Goal: Task Accomplishment & Management: Complete application form

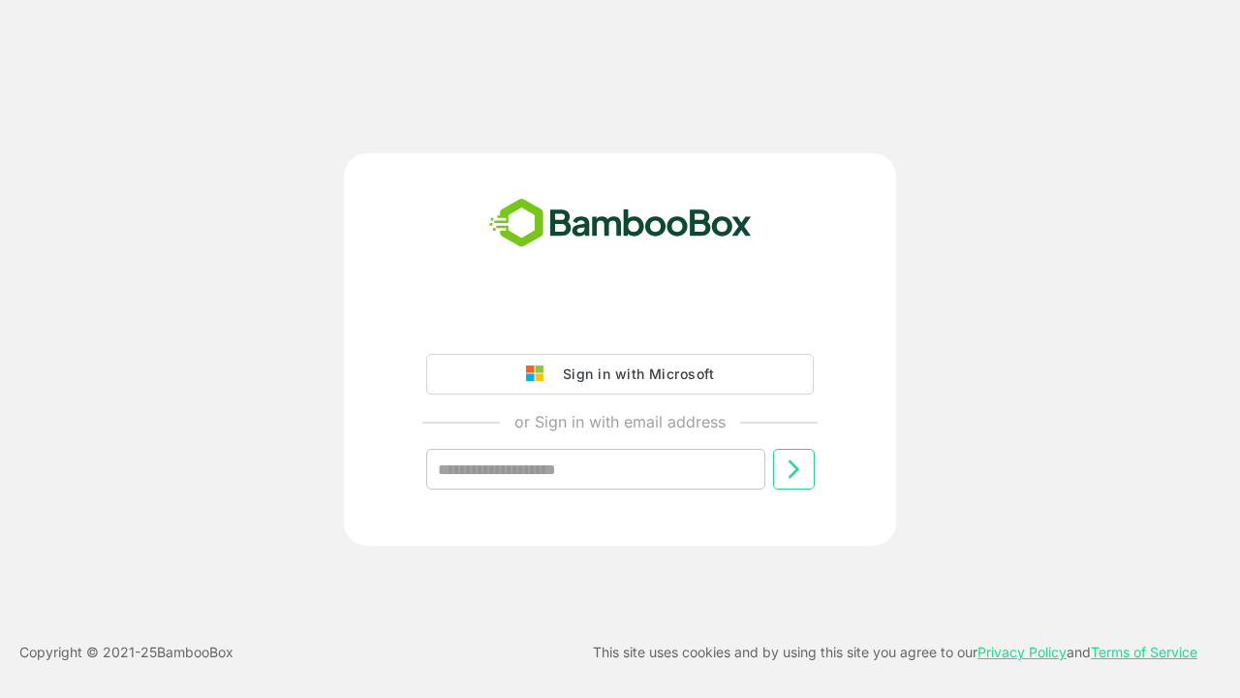
type input "**********"
click at [794, 469] on icon at bounding box center [793, 468] width 23 height 23
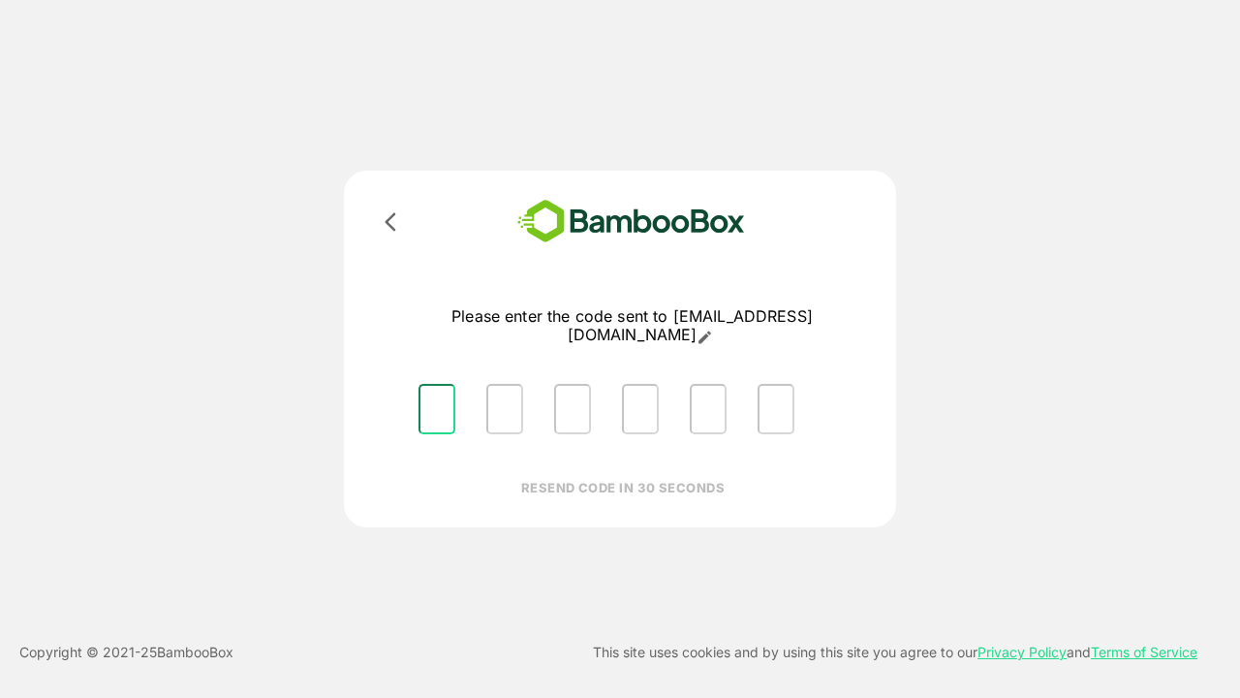
type input "*"
